Goal: Transaction & Acquisition: Purchase product/service

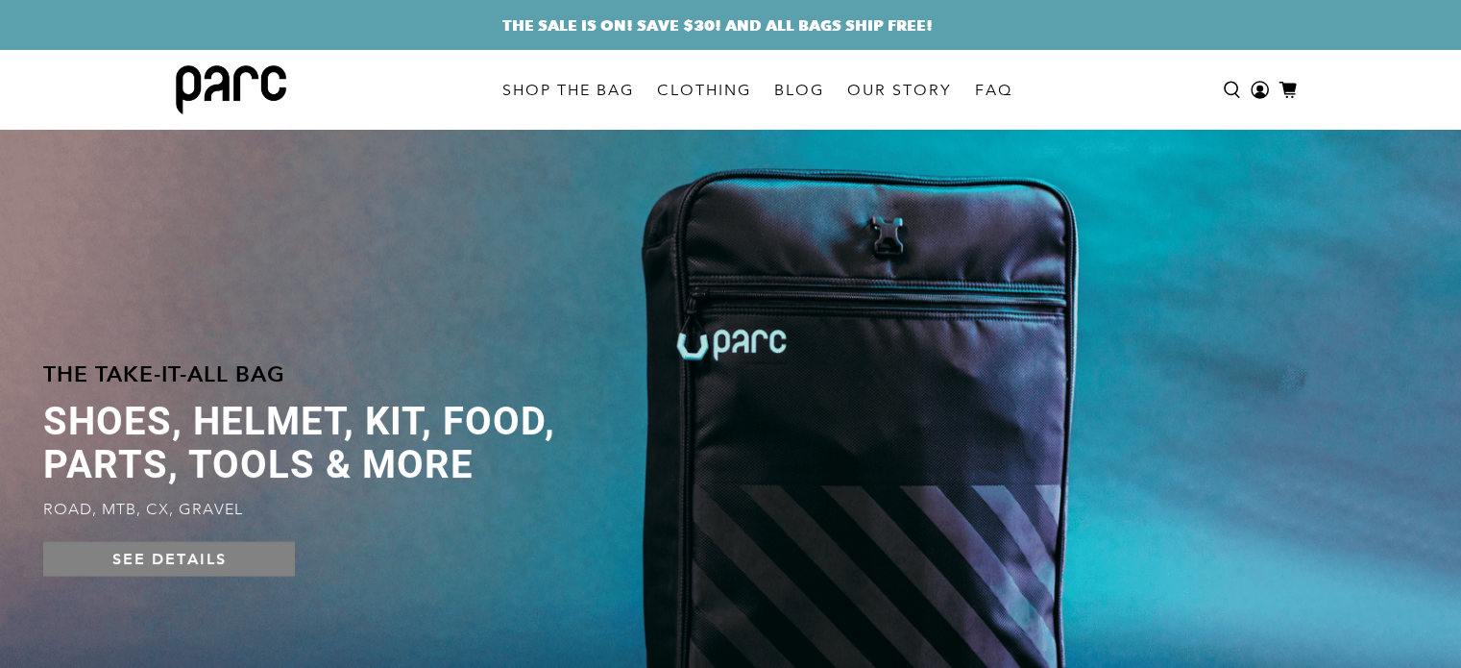
click at [180, 579] on div "SEE DETAILS" at bounding box center [300, 565] width 515 height 46
click at [173, 561] on link "SEE DETAILS" at bounding box center [169, 559] width 252 height 35
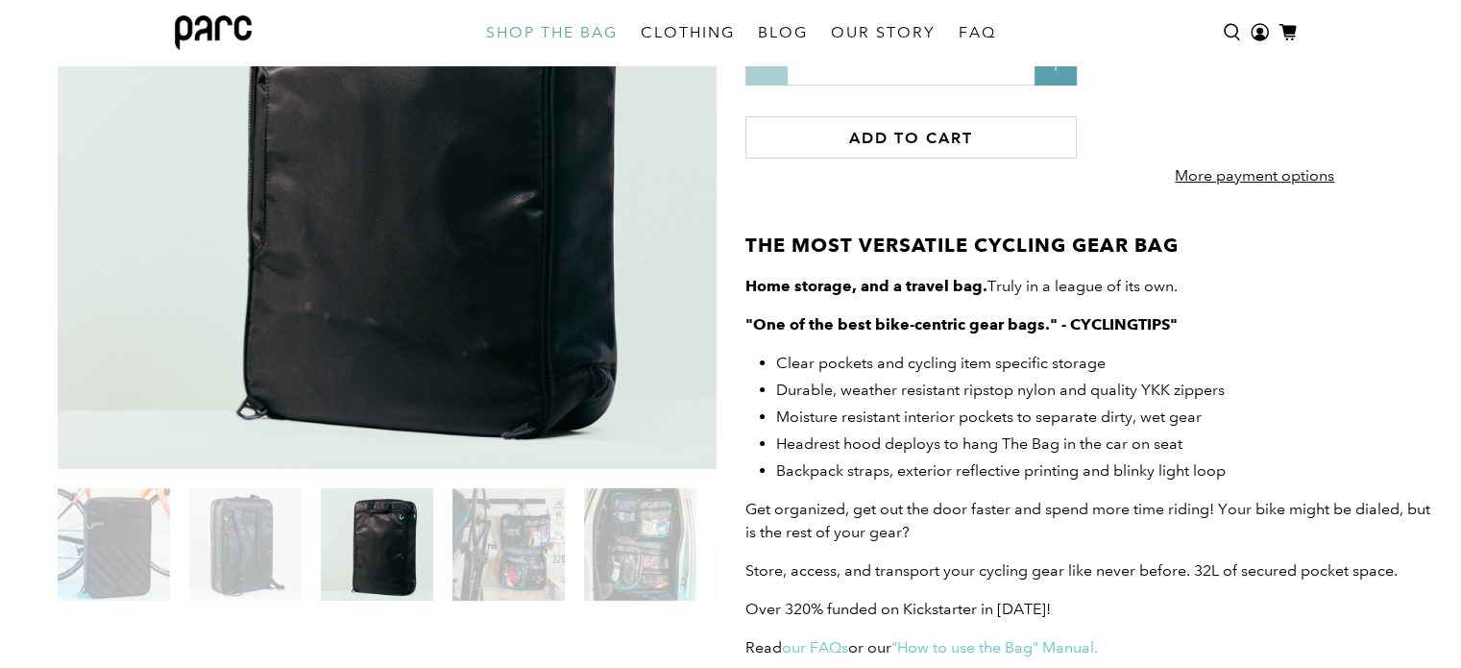
scroll to position [378, 0]
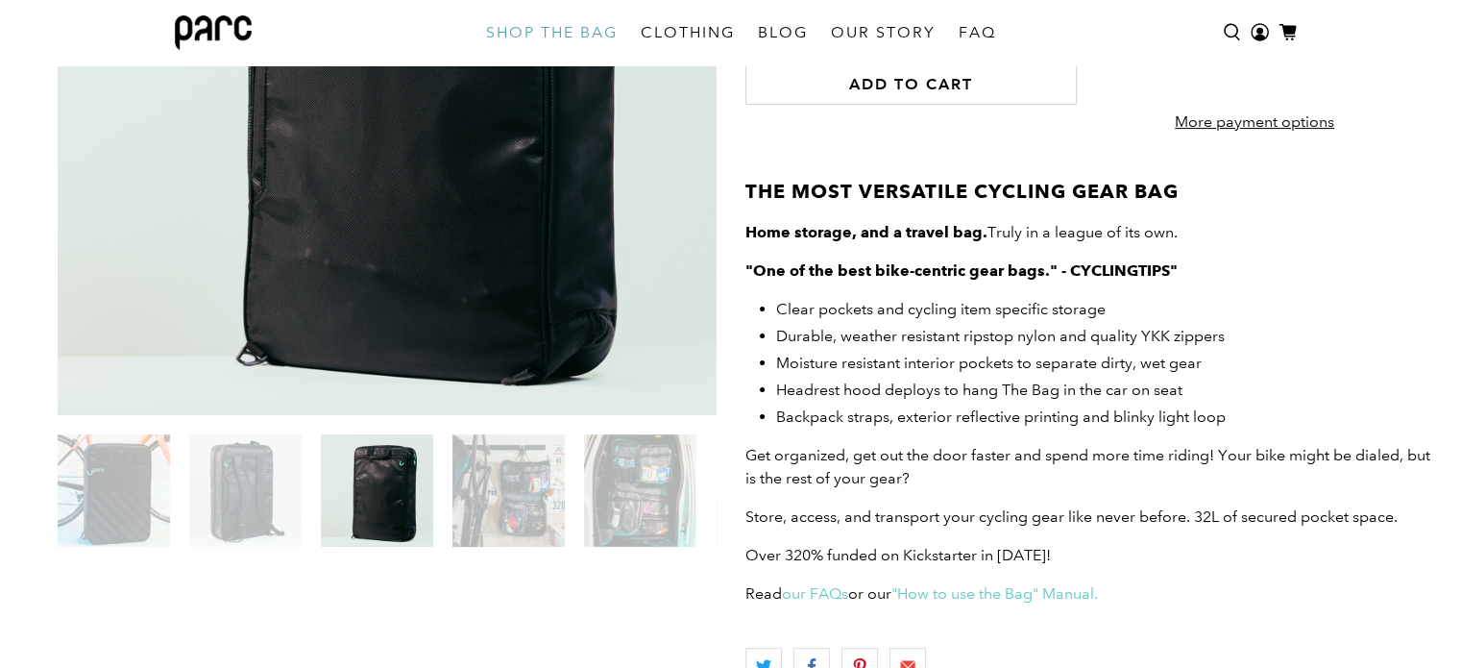
click at [518, 491] on img at bounding box center [509, 490] width 112 height 112
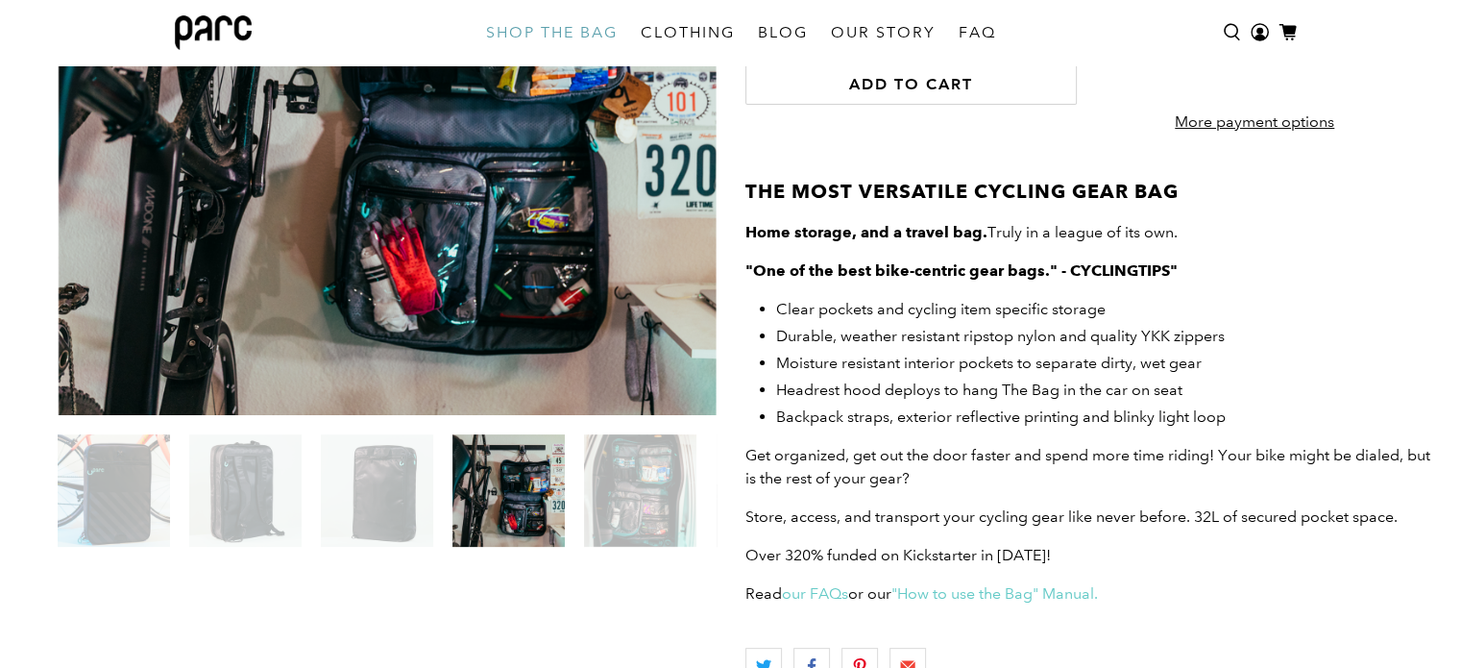
click at [651, 505] on img at bounding box center [640, 490] width 112 height 112
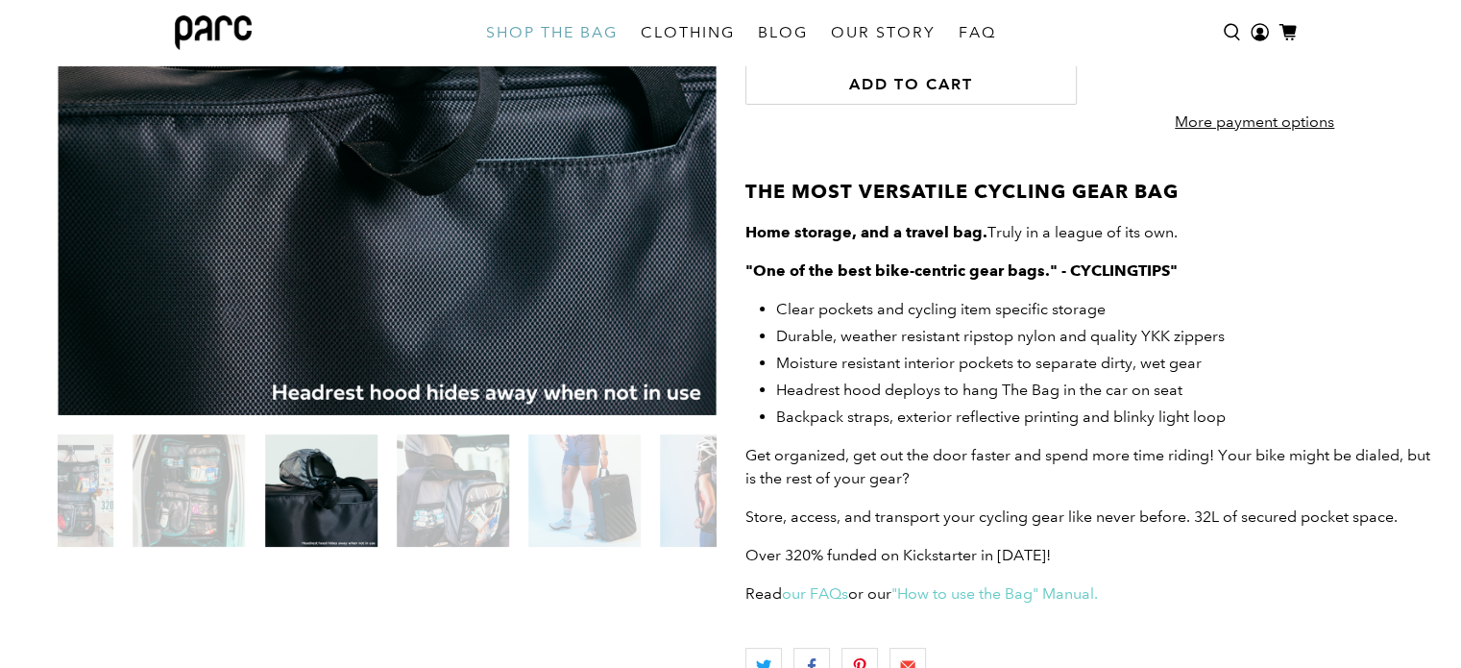
click at [588, 502] on img at bounding box center [584, 490] width 112 height 112
